Goal: Transaction & Acquisition: Obtain resource

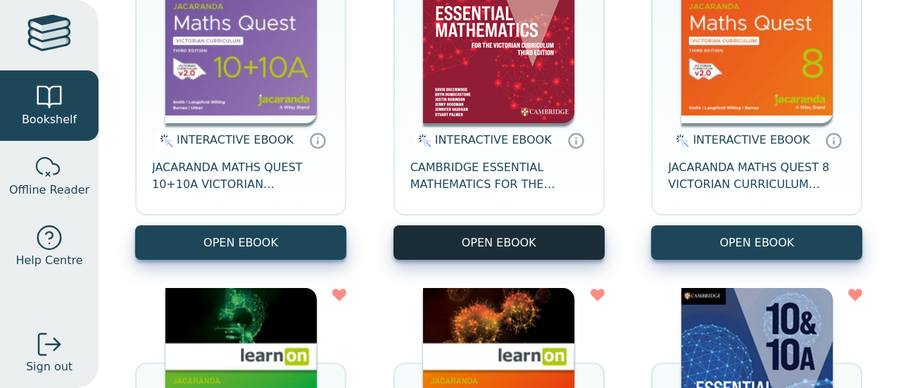
scroll to position [352, 0]
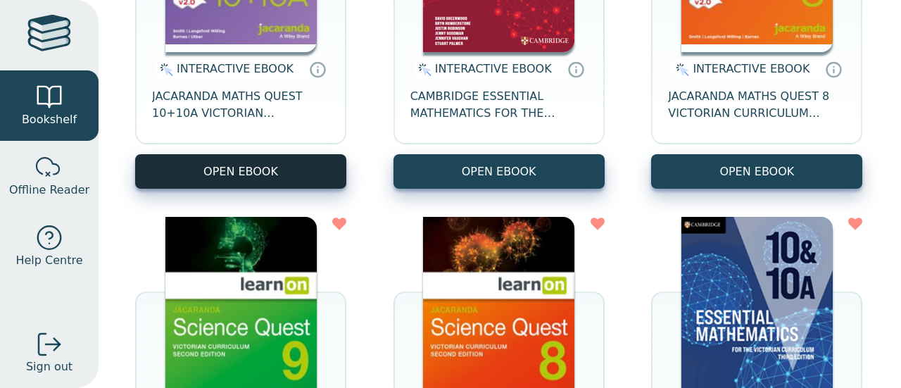
click at [262, 171] on button "OPEN EBOOK" at bounding box center [240, 171] width 211 height 34
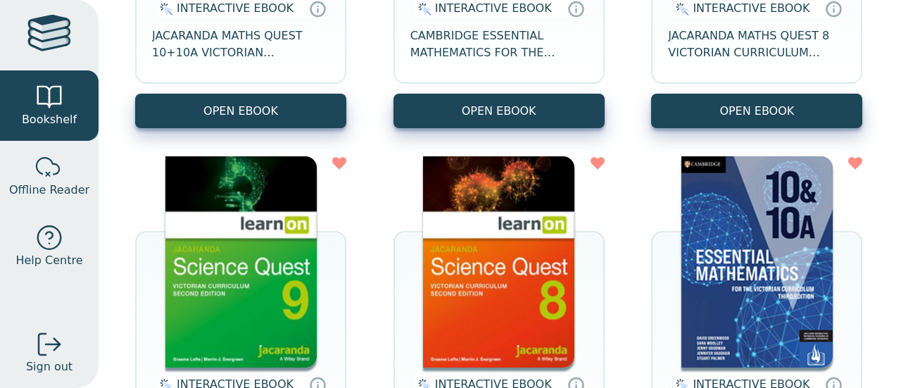
scroll to position [634, 0]
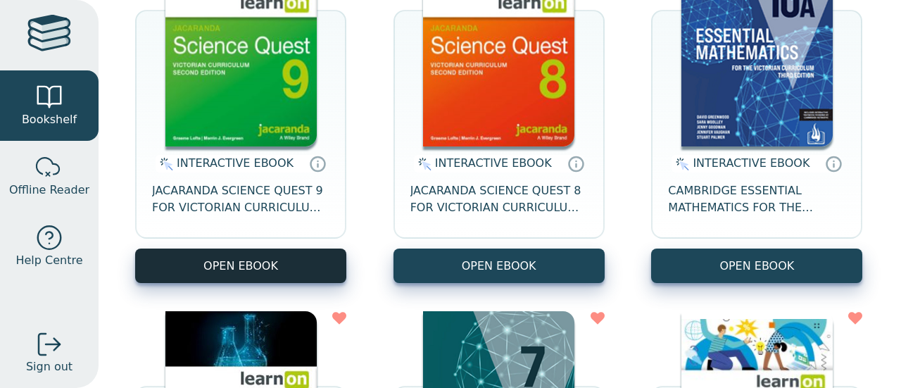
click at [293, 269] on button "OPEN EBOOK" at bounding box center [240, 266] width 211 height 34
